Goal: Task Accomplishment & Management: Manage account settings

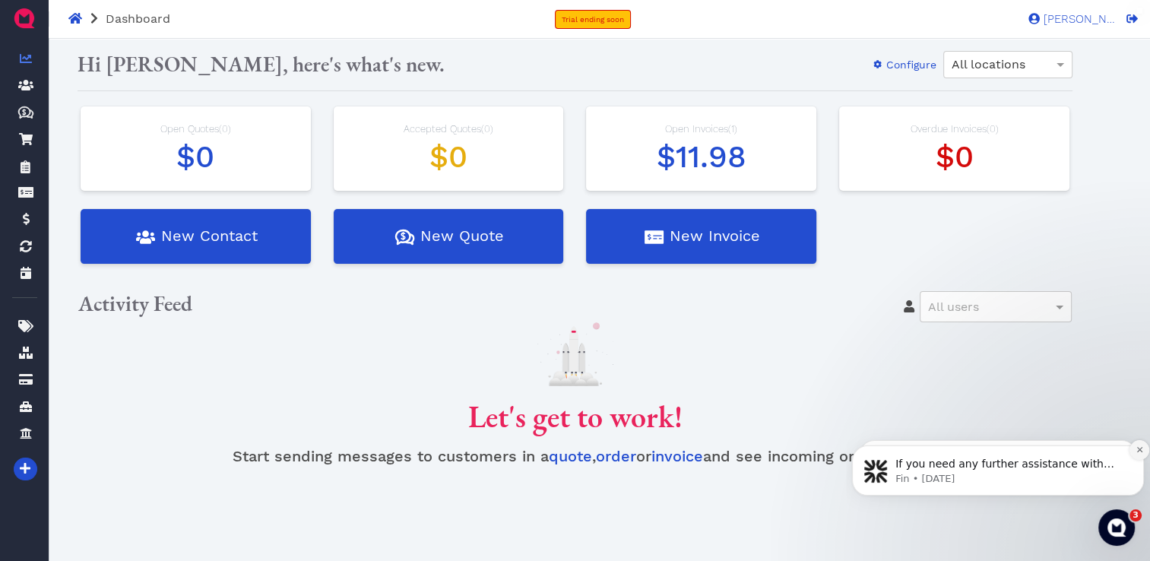
click at [1139, 451] on icon "Dismiss notification" at bounding box center [1139, 449] width 5 height 5
click at [1139, 451] on icon "Dismiss notification" at bounding box center [1139, 450] width 5 height 5
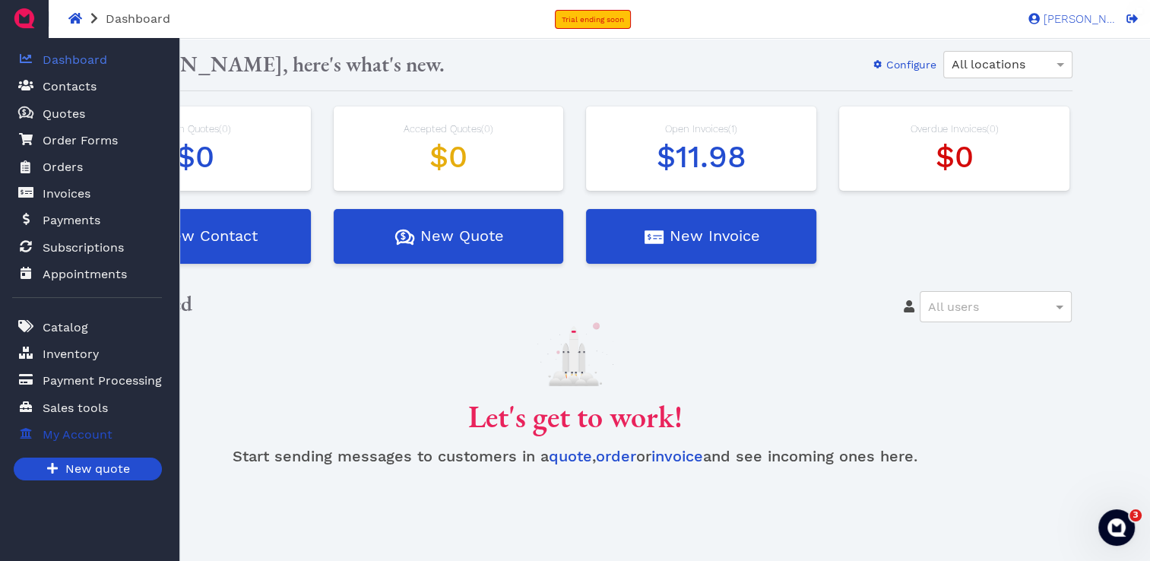
click at [52, 428] on span "My Account" at bounding box center [78, 435] width 70 height 18
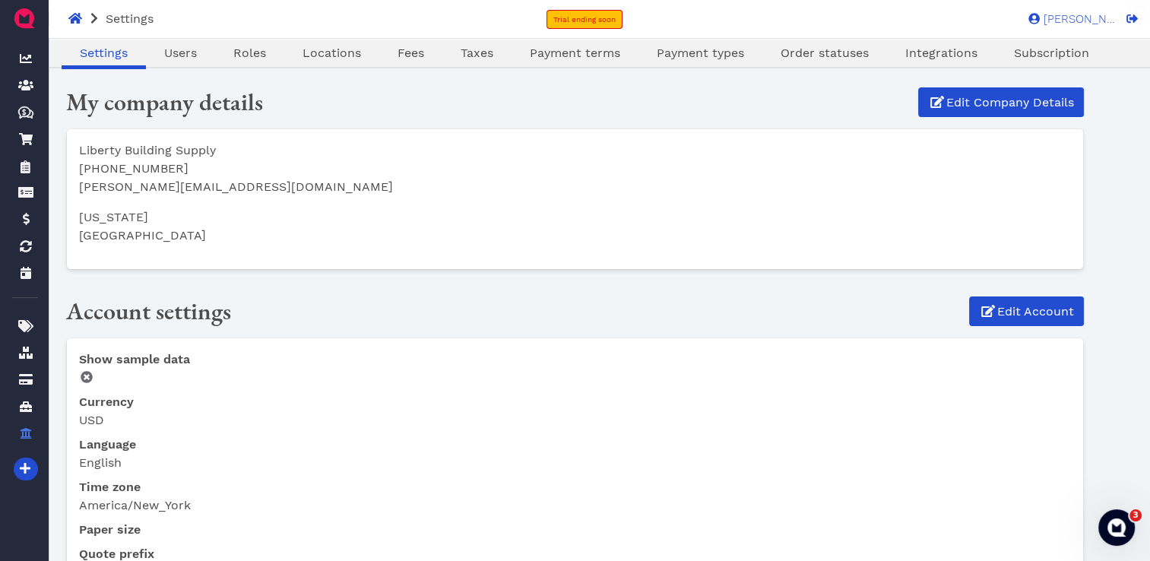
click at [491, 265] on div "Liberty Building Supply 606-706-7317 daniel@lumberlink.net Kentucky United Stat…" at bounding box center [575, 199] width 1017 height 140
click at [1123, 21] on span at bounding box center [1130, 19] width 15 height 12
click at [1114, 57] on div "Settings Users Roles Locations Fees Taxes Payment terms Payment types Order sta…" at bounding box center [584, 55] width 1071 height 23
click at [588, 315] on h2 "Account settings" at bounding box center [401, 311] width 671 height 29
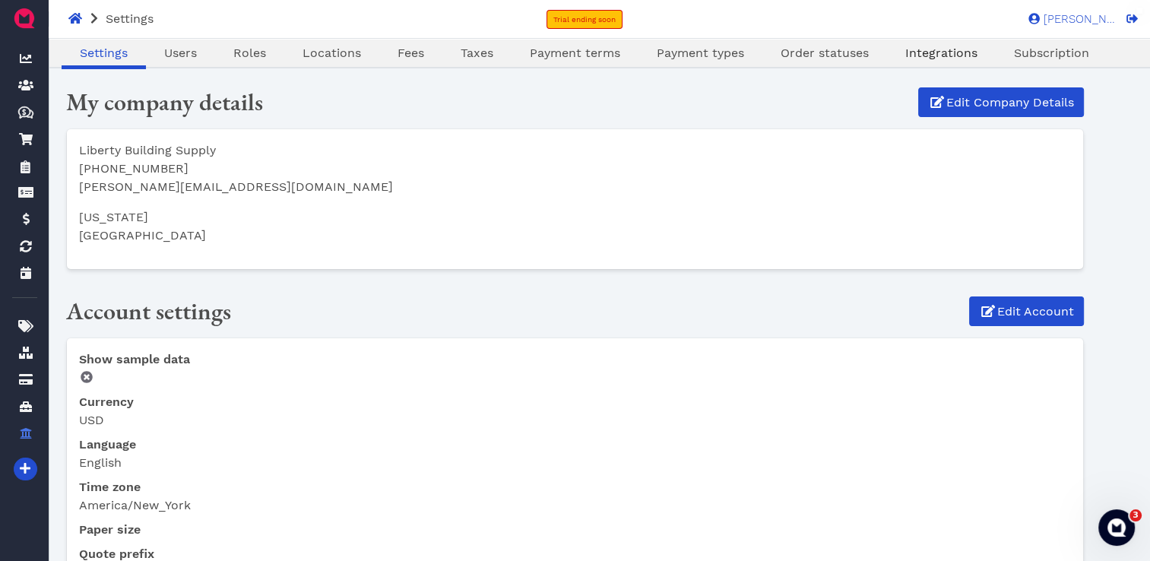
click at [942, 53] on span "Integrations" at bounding box center [942, 53] width 72 height 14
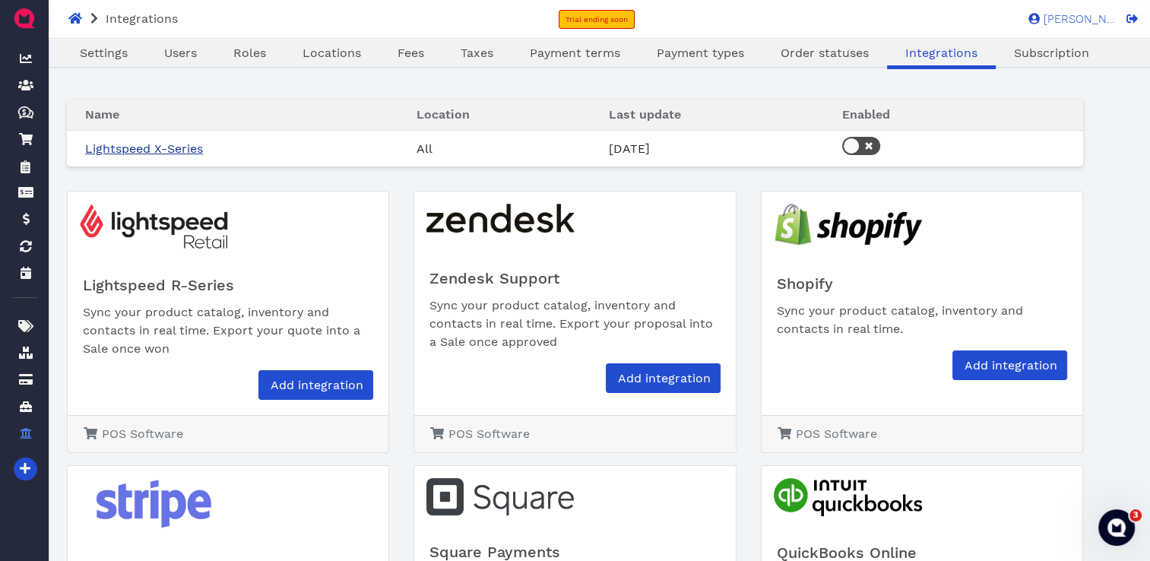
click at [167, 148] on link "Lightspeed X-Series" at bounding box center [144, 148] width 118 height 14
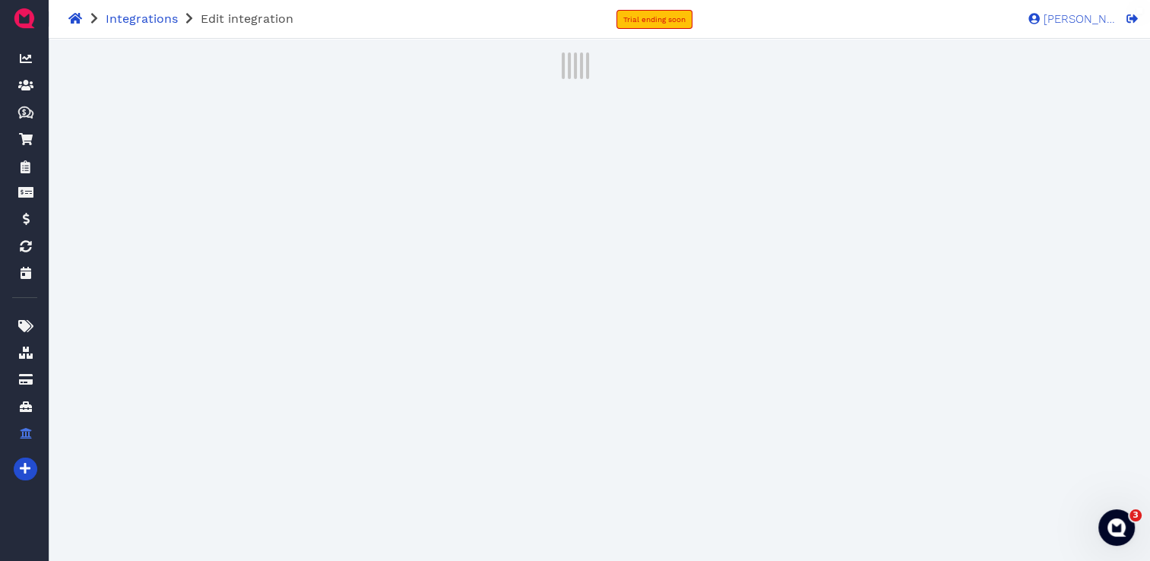
select select "3845b804-6429-4922-8262-f4548c947d14"
select select "4855bdc6-a05c-4fe2-b5dc-7832adf72c03"
select select "3845b804-6429-4922-8262-f4548c947d14"
select select "29e19764-24f1-4328-8899-a692f65856db"
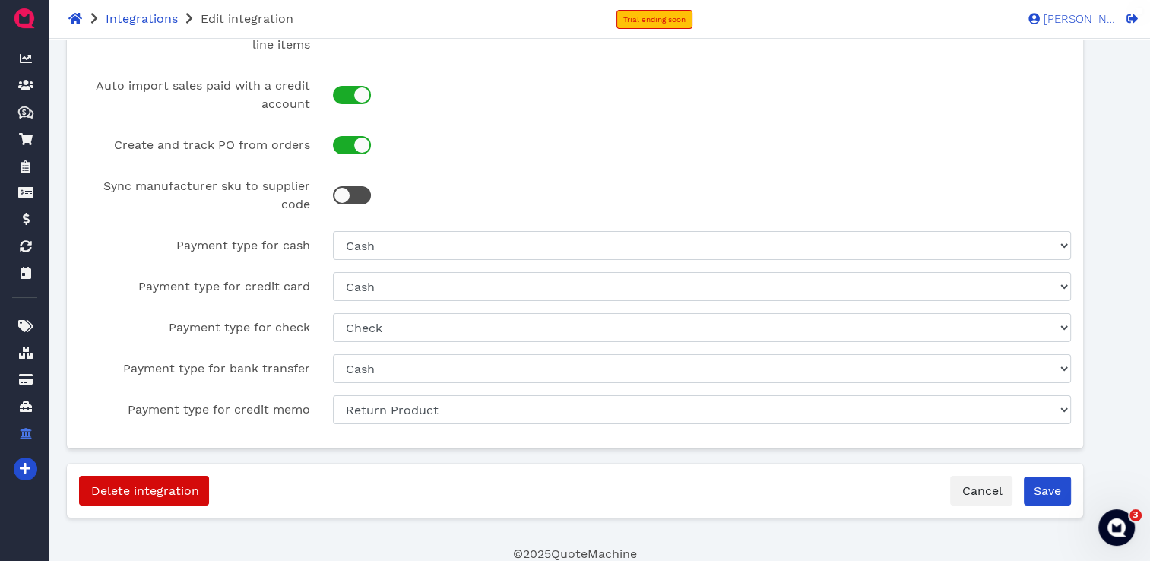
scroll to position [106, 0]
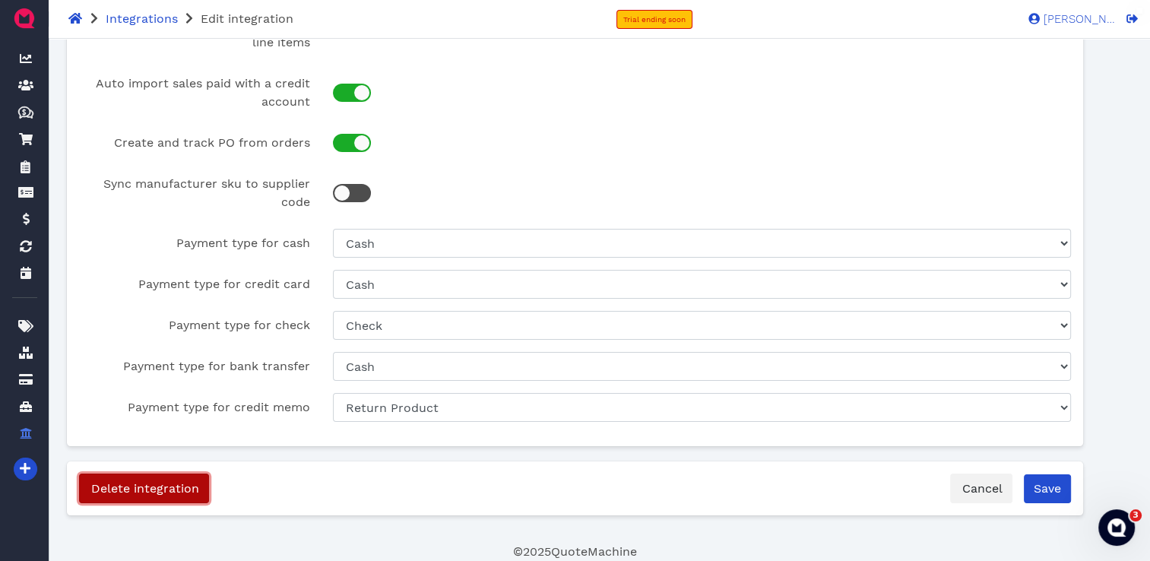
click at [122, 485] on span "Delete integration" at bounding box center [144, 488] width 110 height 14
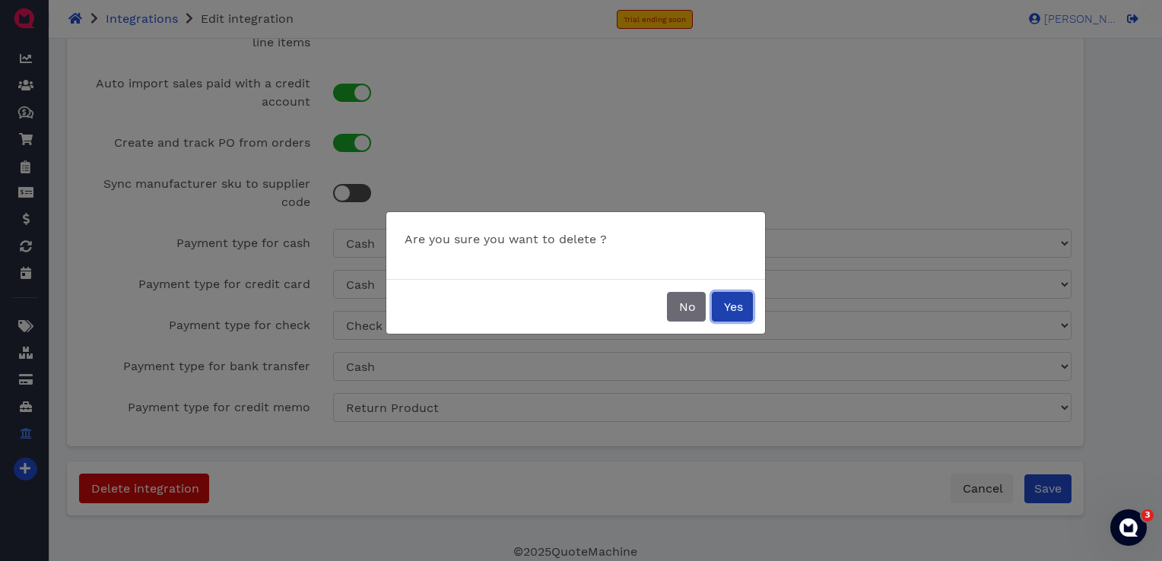
click at [726, 305] on span "Yes" at bounding box center [732, 307] width 21 height 14
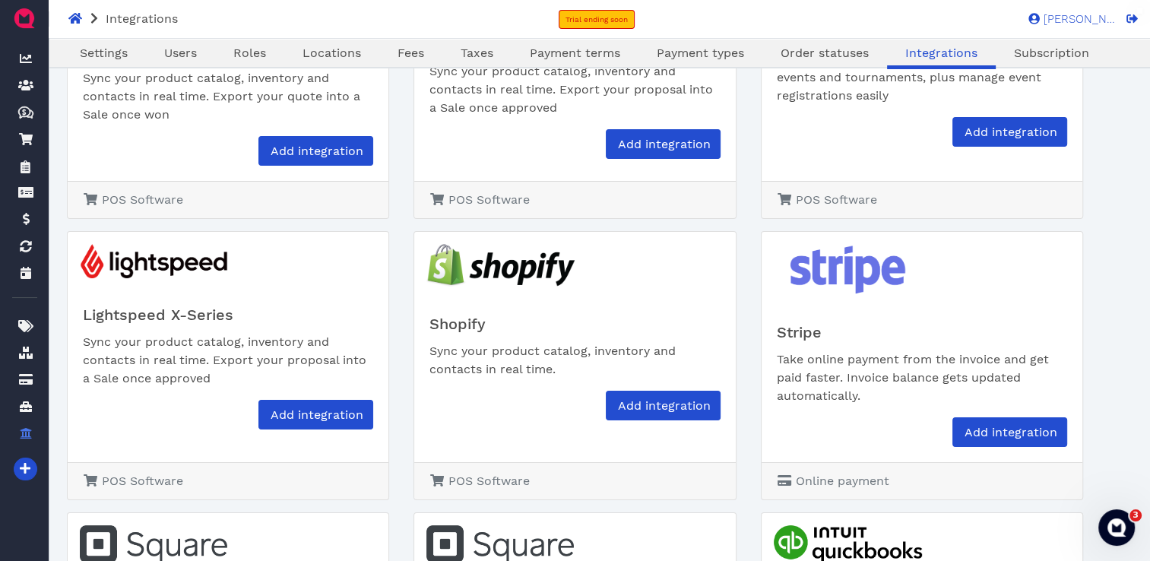
scroll to position [168, 0]
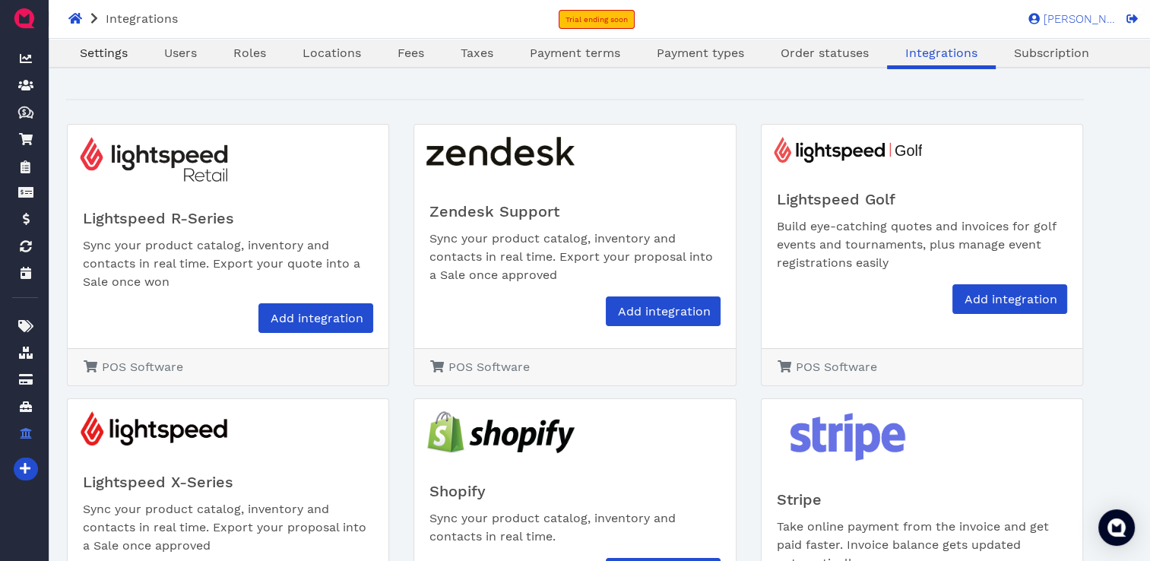
click at [85, 52] on span "Settings" at bounding box center [104, 53] width 48 height 14
